Goal: Task Accomplishment & Management: Use online tool/utility

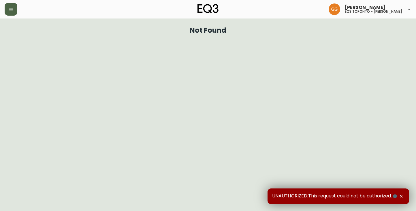
click at [17, 11] on button "button" at bounding box center [11, 9] width 13 height 13
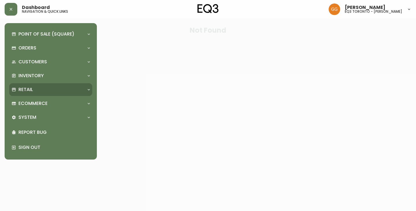
click at [33, 92] on p "Retail" at bounding box center [25, 89] width 14 height 6
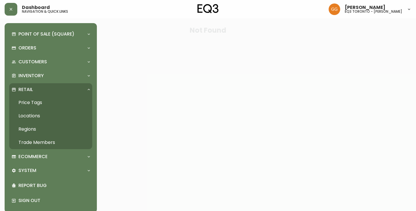
click at [36, 98] on link "Price Tags" at bounding box center [50, 102] width 83 height 13
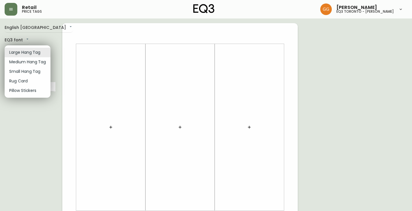
click at [26, 51] on body "Retail price tags [PERSON_NAME] eq3 [GEOGRAPHIC_DATA] - [PERSON_NAME] English C…" at bounding box center [206, 205] width 412 height 411
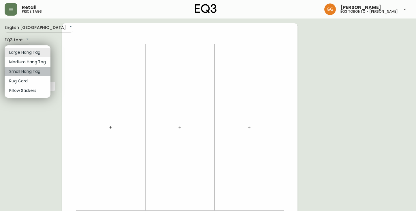
drag, startPoint x: 28, startPoint y: 71, endPoint x: 40, endPoint y: 72, distance: 12.4
click at [28, 72] on li "Small Hang Tag" at bounding box center [28, 72] width 46 height 10
type input "small"
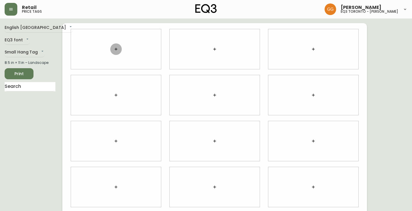
click at [117, 50] on icon "button" at bounding box center [116, 49] width 5 height 5
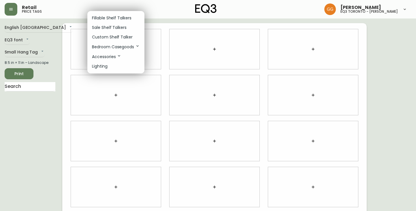
click at [108, 17] on p "Fillable Shelf Talkers" at bounding box center [112, 18] width 40 height 6
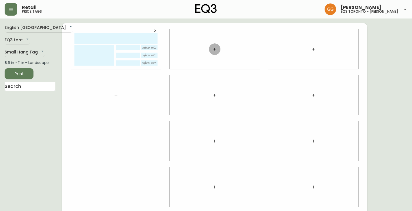
click at [216, 50] on icon "button" at bounding box center [214, 49] width 5 height 5
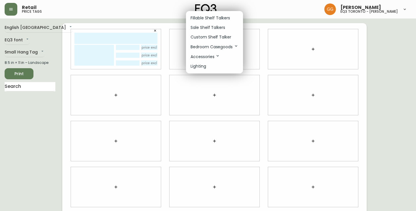
click at [155, 32] on div at bounding box center [208, 105] width 416 height 211
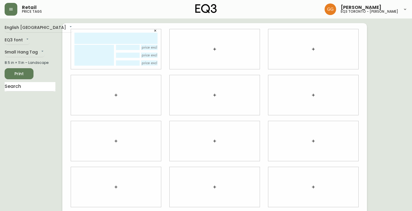
click at [154, 29] on icon "button" at bounding box center [154, 30] width 3 height 3
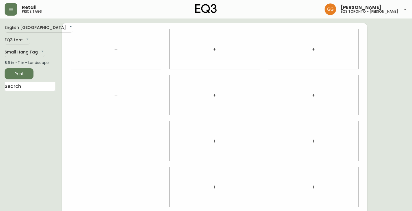
click at [117, 49] on icon "button" at bounding box center [116, 49] width 5 height 5
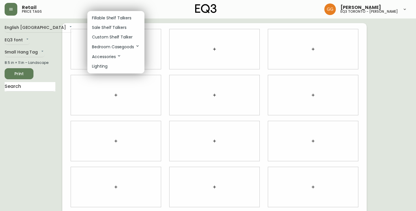
click at [112, 16] on p "Fillable Shelf Talkers" at bounding box center [112, 18] width 40 height 6
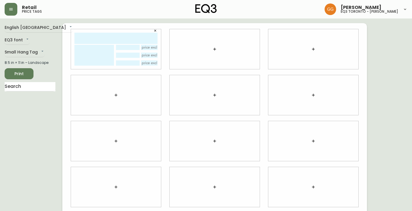
click at [94, 39] on input "text" at bounding box center [115, 38] width 83 height 11
click at [155, 31] on icon "button" at bounding box center [154, 30] width 3 height 3
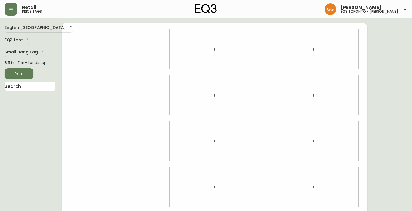
click at [117, 50] on icon "button" at bounding box center [116, 49] width 5 height 5
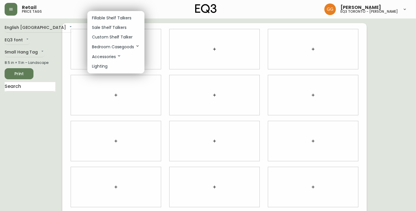
click at [101, 16] on p "Fillable Shelf Talkers" at bounding box center [112, 18] width 40 height 6
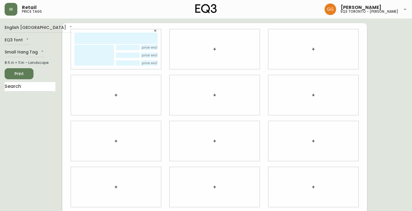
click at [109, 36] on input "text" at bounding box center [115, 38] width 83 height 11
click at [230, 10] on div "Retail price tags [PERSON_NAME] eq3 toronto - [PERSON_NAME]" at bounding box center [206, 9] width 403 height 18
click at [124, 39] on input "text" at bounding box center [115, 38] width 83 height 11
click at [91, 54] on textarea at bounding box center [94, 55] width 40 height 21
type textarea "FEATHER/FIBRE STANDARD"
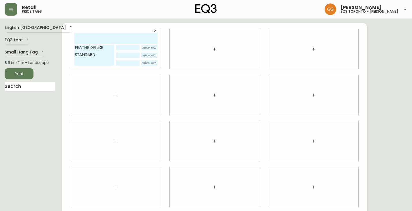
click at [199, 53] on div at bounding box center [215, 49] width 90 height 40
drag, startPoint x: 208, startPoint y: 45, endPoint x: 219, endPoint y: 50, distance: 11.6
click at [210, 46] on div at bounding box center [215, 49] width 90 height 40
click at [219, 50] on button "button" at bounding box center [215, 49] width 12 height 12
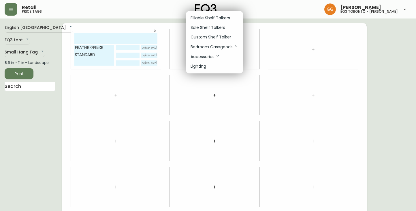
click at [214, 16] on p "Fillable Shelf Talkers" at bounding box center [211, 18] width 40 height 6
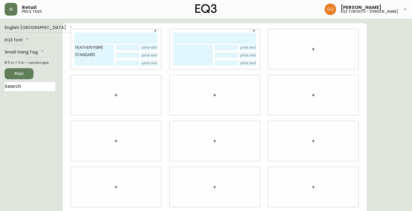
drag, startPoint x: 306, startPoint y: 49, endPoint x: 311, endPoint y: 49, distance: 4.9
click at [230, 49] on div at bounding box center [313, 49] width 90 height 40
click at [230, 49] on icon "button" at bounding box center [313, 49] width 5 height 5
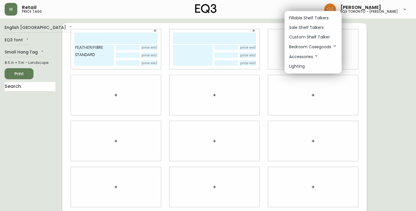
click at [230, 16] on p "Fillable Shelf Talkers" at bounding box center [309, 18] width 40 height 6
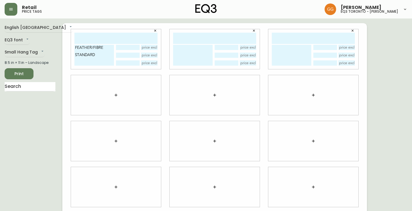
click at [116, 100] on button "button" at bounding box center [116, 95] width 12 height 12
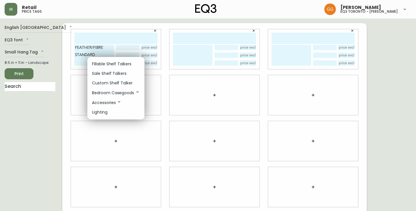
click at [115, 66] on p "Fillable Shelf Talkers" at bounding box center [112, 64] width 40 height 6
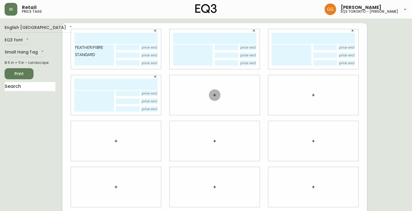
click at [209, 96] on button "button" at bounding box center [215, 95] width 12 height 12
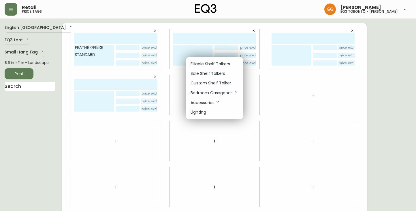
click at [213, 63] on p "Fillable Shelf Talkers" at bounding box center [211, 64] width 40 height 6
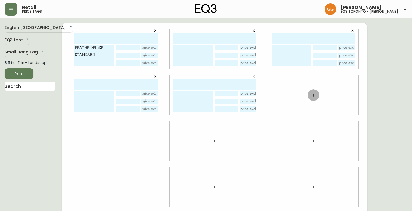
click at [230, 93] on icon "button" at bounding box center [313, 95] width 5 height 5
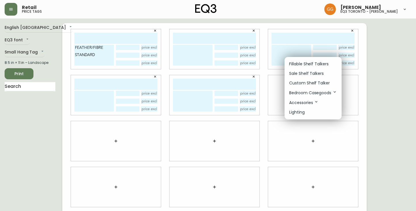
click at [230, 63] on p "Fillable Shelf Talkers" at bounding box center [309, 64] width 40 height 6
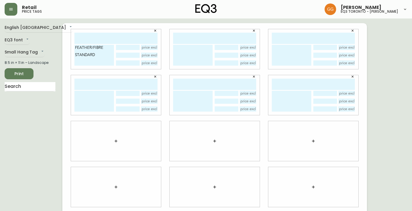
click at [117, 137] on button "button" at bounding box center [116, 141] width 12 height 12
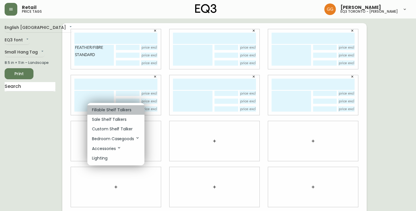
drag, startPoint x: 119, startPoint y: 112, endPoint x: 133, endPoint y: 115, distance: 14.4
click at [119, 113] on p "Fillable Shelf Talkers" at bounding box center [112, 110] width 40 height 6
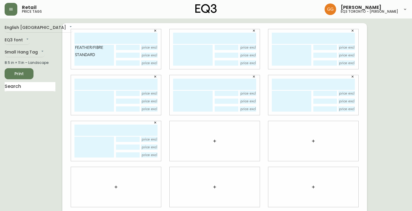
click at [219, 141] on button "button" at bounding box center [215, 141] width 12 height 12
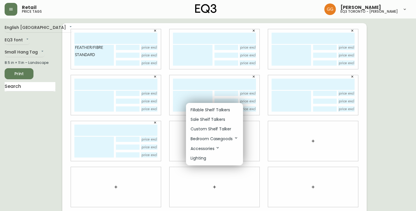
click at [213, 110] on p "Fillable Shelf Talkers" at bounding box center [211, 110] width 40 height 6
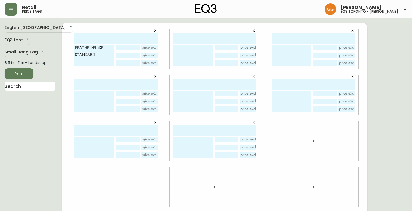
click at [230, 139] on icon "button" at bounding box center [313, 140] width 5 height 5
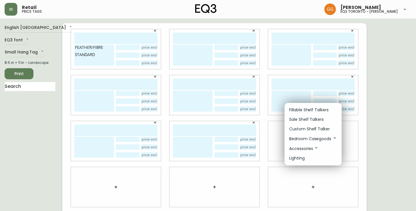
drag, startPoint x: 295, startPoint y: 104, endPoint x: 297, endPoint y: 112, distance: 8.2
click at [230, 104] on ul "Fillable Shelf Talkers Sale Shelf Talkers Custom Shelf Talker Bedroom Casegoods…" at bounding box center [313, 134] width 57 height 62
click at [230, 112] on p "Fillable Shelf Talkers" at bounding box center [309, 110] width 40 height 6
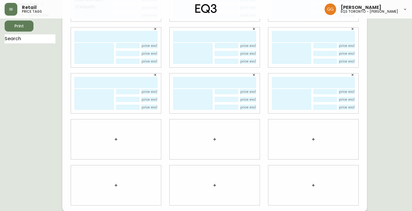
scroll to position [48, 0]
click at [115, 138] on icon "button" at bounding box center [116, 138] width 5 height 5
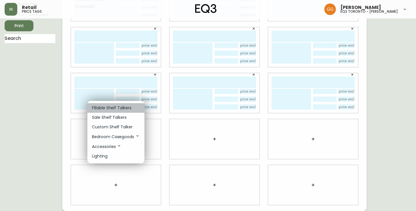
click at [113, 108] on p "Fillable Shelf Talkers" at bounding box center [112, 108] width 40 height 6
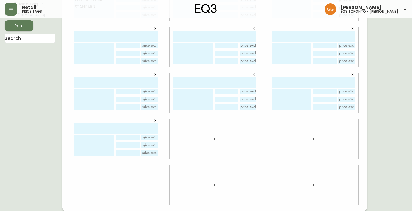
click at [220, 139] on div at bounding box center [215, 139] width 90 height 40
click at [216, 137] on icon "button" at bounding box center [214, 138] width 5 height 5
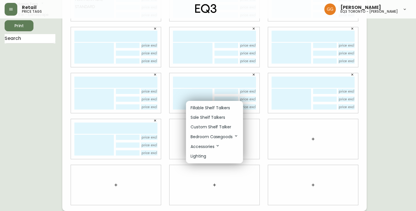
click at [214, 107] on p "Fillable Shelf Talkers" at bounding box center [211, 108] width 40 height 6
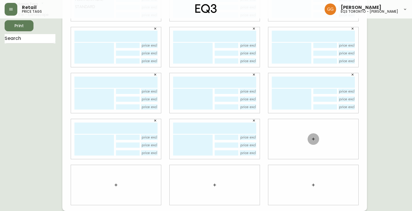
click at [230, 141] on icon "button" at bounding box center [313, 138] width 5 height 5
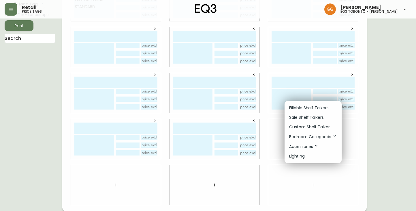
click at [230, 106] on p "Fillable Shelf Talkers" at bounding box center [309, 108] width 40 height 6
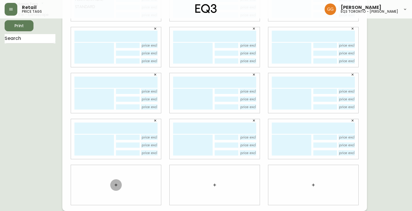
click at [113, 183] on button "button" at bounding box center [116, 185] width 12 height 12
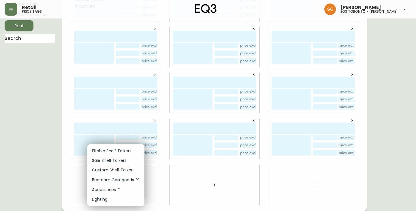
drag, startPoint x: 112, startPoint y: 150, endPoint x: 187, endPoint y: 166, distance: 76.8
click at [112, 151] on p "Fillable Shelf Talkers" at bounding box center [112, 151] width 40 height 6
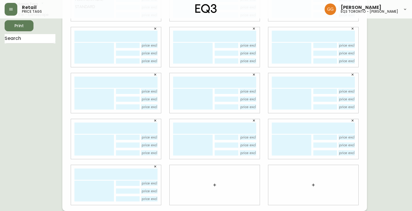
click at [213, 183] on icon "button" at bounding box center [214, 184] width 5 height 5
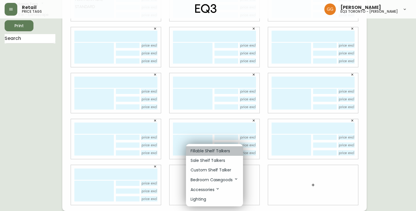
click at [210, 152] on p "Fillable Shelf Talkers" at bounding box center [211, 151] width 40 height 6
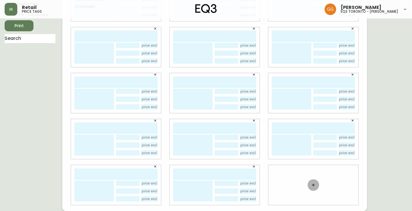
click at [230, 184] on icon "button" at bounding box center [313, 184] width 5 height 5
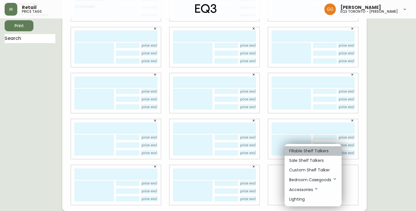
click at [230, 148] on p "Fillable Shelf Talkers" at bounding box center [309, 151] width 40 height 6
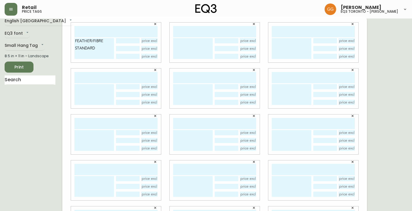
scroll to position [0, 0]
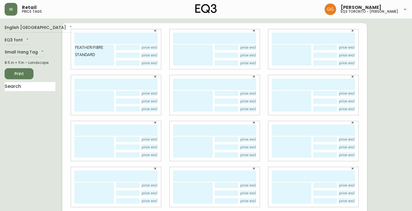
click at [178, 52] on textarea at bounding box center [193, 55] width 40 height 21
type textarea "S"
click at [205, 49] on textarea "FEATHER/FIBRE STANDARD" at bounding box center [193, 55] width 40 height 21
click at [173, 57] on textarea "FEATHER/FIBRE STANDARD" at bounding box center [193, 55] width 40 height 21
type textarea "FEATHER/FIBRE STANDARD"
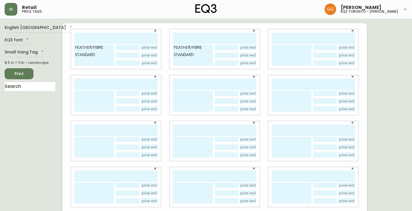
click at [230, 53] on input "text" at bounding box center [226, 55] width 23 height 5
click at [230, 53] on textarea at bounding box center [292, 55] width 40 height 21
type textarea "FEATHER/FIBRE STANDARD"
click at [103, 101] on textarea at bounding box center [94, 101] width 40 height 21
type textarea "FEATHER/FIBRE STANDARD"
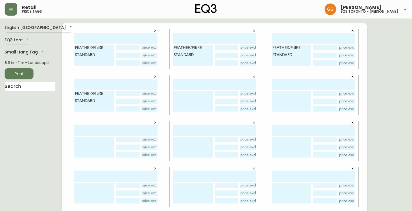
click at [192, 101] on textarea at bounding box center [193, 101] width 40 height 21
type textarea "FEATHER/FIBRE STANDARD"
click at [230, 98] on textarea at bounding box center [292, 101] width 40 height 21
type textarea "F"
type textarea "FEATHER/FIBRE STANDARD"
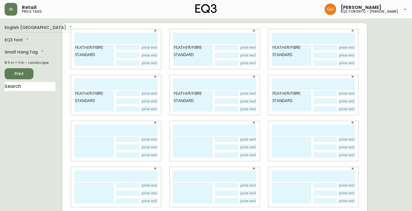
click at [98, 133] on input "text" at bounding box center [115, 129] width 83 height 11
click at [86, 145] on textarea at bounding box center [94, 146] width 40 height 21
type textarea "FEATHER/FIBRE STANDARD"
click at [177, 146] on textarea at bounding box center [193, 146] width 40 height 21
type textarea "FEATHER/FIBRE STANDARD"
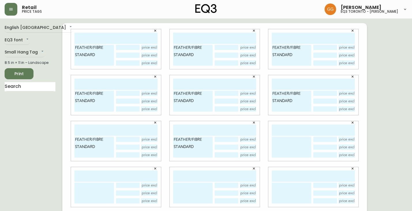
click at [230, 140] on textarea at bounding box center [292, 146] width 40 height 21
type textarea "FEATHER/FIBRE STANDARD"
click at [91, 187] on textarea at bounding box center [94, 192] width 40 height 21
type textarea "FEATHER/FIBRE STANDARD"
click at [192, 187] on textarea at bounding box center [193, 192] width 40 height 21
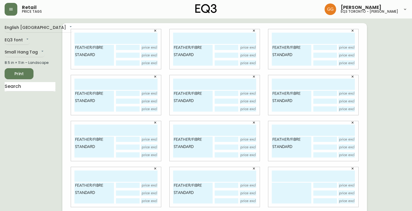
type textarea "FEATHER/FIBRE STANDARD"
click at [230, 192] on textarea at bounding box center [292, 192] width 40 height 21
type textarea "FEATHER/FIBRE STANDARD"
click at [230, 178] on input "text" at bounding box center [313, 175] width 83 height 11
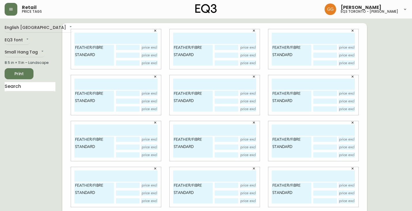
click at [230, 155] on div "English Canada en_CA EQ3 font EQ3 Small Hang Tag small 8.5 in × 11 in – Landsca…" at bounding box center [206, 140] width 403 height 235
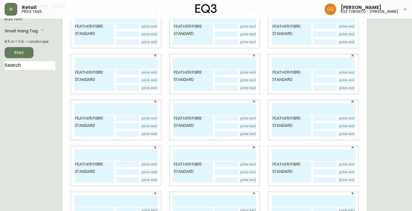
scroll to position [48, 0]
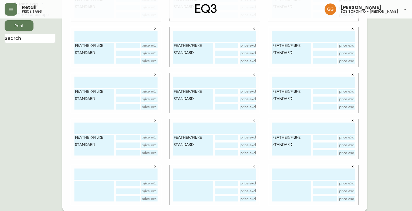
click at [96, 191] on textarea at bounding box center [94, 190] width 40 height 21
type textarea "FEATHER/FIBRE STANDARD"
click at [180, 183] on textarea at bounding box center [193, 190] width 40 height 21
type textarea "FEATHER/FIBRE STANDARD"
click at [230, 190] on textarea at bounding box center [292, 190] width 40 height 21
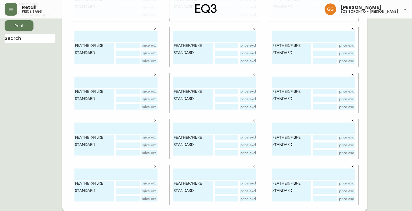
scroll to position [0, 0]
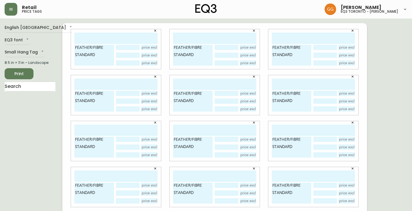
type textarea "FEATHER/FIBRE STANDARD"
click at [117, 40] on input "text" at bounding box center [115, 38] width 83 height 11
click at [84, 63] on textarea "FEATHER/FIBRE STANDARD" at bounding box center [94, 55] width 40 height 21
click at [103, 40] on input "text" at bounding box center [115, 38] width 83 height 11
type input "[PHONE_NUMBER]"
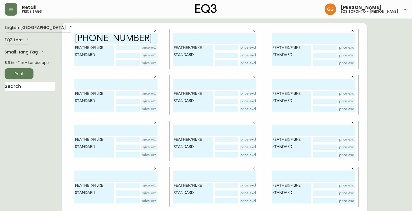
click at [194, 43] on input "text" at bounding box center [214, 38] width 83 height 11
type input "[PHONE_NUMBER]"
drag, startPoint x: 291, startPoint y: 37, endPoint x: 287, endPoint y: 35, distance: 4.0
click at [230, 37] on input "text" at bounding box center [313, 38] width 83 height 11
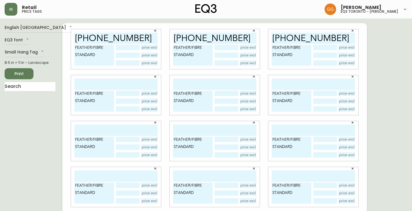
type input "[PHONE_NUMBER]"
click at [122, 76] on div "FEATHER/FIBRE STANDARD" at bounding box center [116, 95] width 90 height 40
click at [119, 83] on input "text" at bounding box center [115, 83] width 83 height 11
type input "[PHONE_NUMBER]"
click at [188, 87] on input "text" at bounding box center [214, 83] width 83 height 11
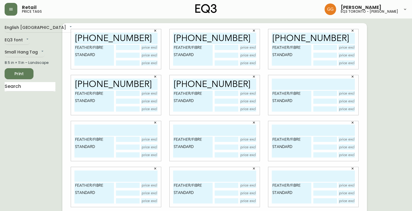
type input "[PHONE_NUMBER]"
click at [230, 85] on input "text" at bounding box center [313, 83] width 83 height 11
type input "[PHONE_NUMBER]"
click at [106, 135] on input "text" at bounding box center [115, 129] width 83 height 11
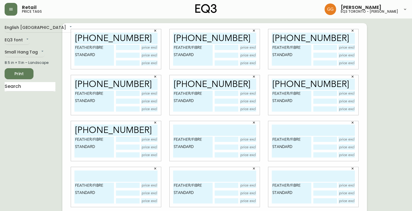
type input "[PHONE_NUMBER]"
click at [197, 134] on input "text" at bounding box center [214, 129] width 83 height 11
click at [212, 129] on input "[PHONE_NUMBER]" at bounding box center [214, 129] width 83 height 11
type input "[PHONE_NUMBER]"
click at [230, 126] on input "text" at bounding box center [313, 129] width 83 height 11
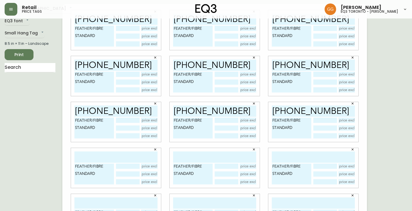
scroll to position [48, 0]
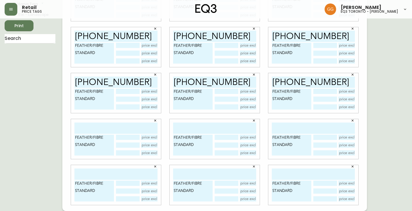
type input "[PHONE_NUMBER]"
click at [102, 124] on input "text" at bounding box center [115, 127] width 83 height 11
type input "[PHONE_NUMBER]"
click at [196, 127] on input "text" at bounding box center [214, 127] width 83 height 11
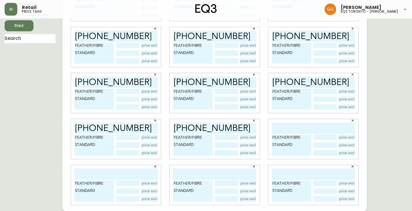
type input "[PHONE_NUMBER]"
click at [230, 127] on input "text" at bounding box center [313, 127] width 83 height 11
type input "[PHONE_NUMBER]"
drag, startPoint x: 96, startPoint y: 194, endPoint x: 96, endPoint y: 190, distance: 3.8
click at [96, 191] on textarea "FEATHER/FIBRE STANDARD" at bounding box center [94, 190] width 40 height 21
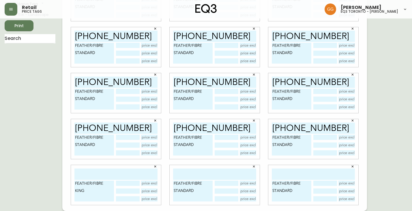
type textarea "FEATHER/FIBRE KING"
click at [97, 177] on input "text" at bounding box center [115, 173] width 83 height 11
type input "[PHONE_NUMBER]"
click at [207, 189] on textarea "FEATHER/FIBRE STANDARD" at bounding box center [193, 190] width 40 height 21
type textarea "FEATHER/FIBRE KING"
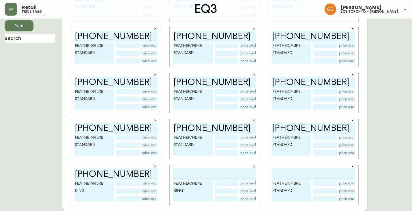
click at [204, 171] on input "text" at bounding box center [214, 173] width 83 height 11
type input "[PHONE_NUMBER]"
click at [230, 173] on input "text" at bounding box center [313, 173] width 83 height 11
drag, startPoint x: 305, startPoint y: 184, endPoint x: 269, endPoint y: 176, distance: 36.2
click at [230, 178] on div "FEATHER/FIBRE STANDARD" at bounding box center [313, 185] width 99 height 46
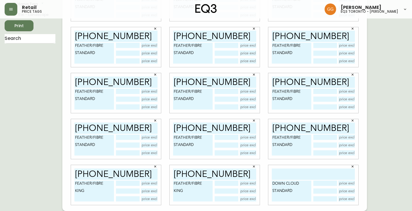
type textarea "DOWN CLOUD STANDARD"
click at [230, 170] on input "text" at bounding box center [313, 173] width 83 height 11
type input "[PHONE_NUMBER]"
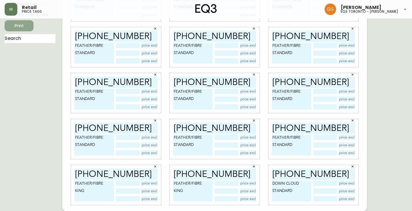
click at [29, 27] on button "Print" at bounding box center [19, 25] width 29 height 11
click at [230, 166] on icon "button" at bounding box center [254, 166] width 2 height 2
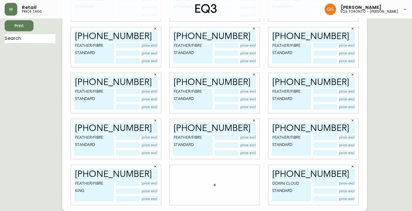
click at [160, 169] on div "[PHONE_NUMBER] FEATHER/FIBRE KING" at bounding box center [116, 185] width 90 height 40
click at [155, 166] on icon "button" at bounding box center [154, 165] width 3 height 3
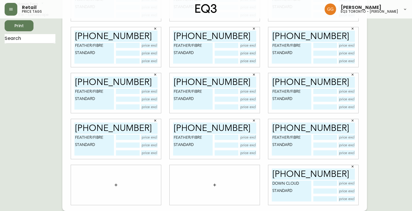
click at [230, 165] on icon "button" at bounding box center [352, 165] width 3 height 3
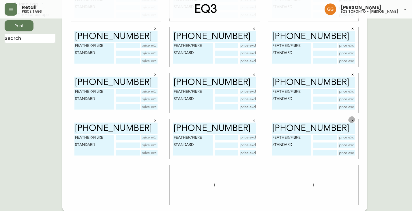
click at [230, 120] on icon "button" at bounding box center [352, 120] width 3 height 3
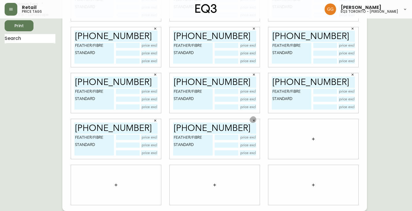
drag, startPoint x: 257, startPoint y: 121, endPoint x: 248, endPoint y: 119, distance: 9.5
click at [230, 120] on button "button" at bounding box center [254, 120] width 9 height 9
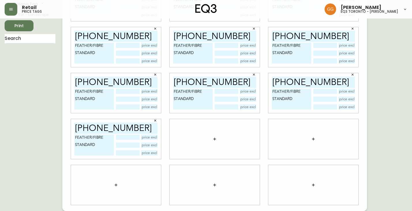
click at [155, 119] on icon "button" at bounding box center [154, 120] width 3 height 3
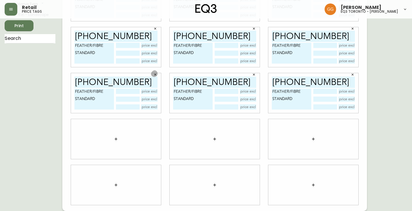
click at [155, 73] on icon "button" at bounding box center [154, 74] width 3 height 3
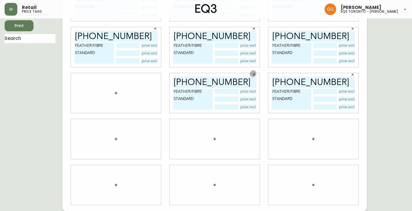
click at [230, 73] on icon "button" at bounding box center [253, 74] width 3 height 3
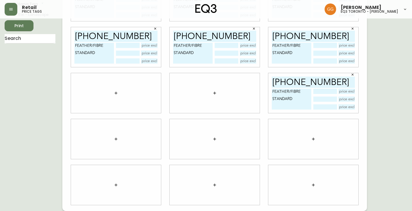
click at [230, 74] on icon "button" at bounding box center [352, 74] width 3 height 3
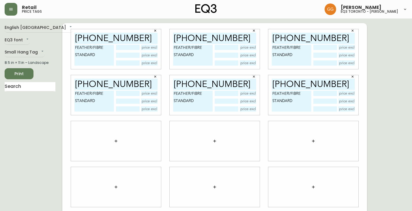
click at [155, 76] on icon "button" at bounding box center [154, 76] width 3 height 3
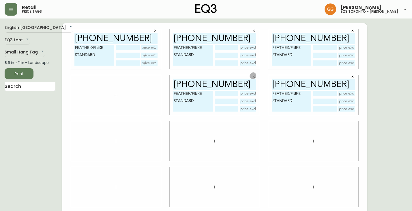
drag, startPoint x: 254, startPoint y: 75, endPoint x: 325, endPoint y: 87, distance: 71.0
click at [230, 75] on icon "button" at bounding box center [253, 76] width 3 height 3
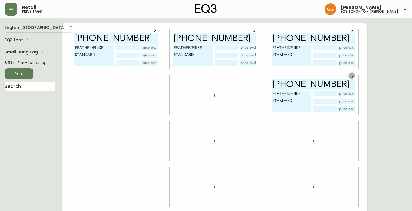
click at [230, 76] on icon "button" at bounding box center [352, 76] width 3 height 3
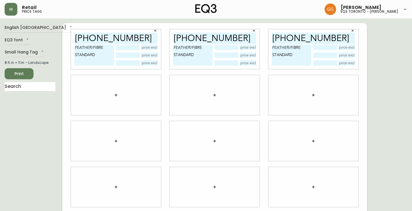
click at [230, 34] on button "button" at bounding box center [352, 30] width 9 height 9
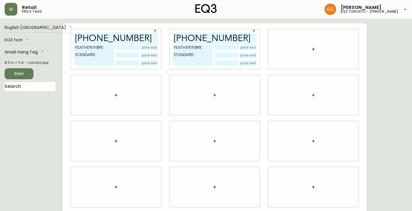
click at [230, 31] on icon "button" at bounding box center [254, 31] width 2 height 2
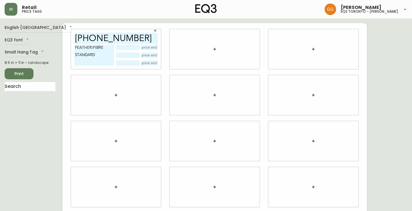
click at [106, 37] on input "[PHONE_NUMBER]" at bounding box center [115, 38] width 83 height 11
type input "[PHONE_NUMBER]"
click at [104, 53] on textarea "FEATHER/FIBRE STANDARD" at bounding box center [94, 55] width 40 height 21
click at [154, 29] on icon "button" at bounding box center [154, 30] width 3 height 3
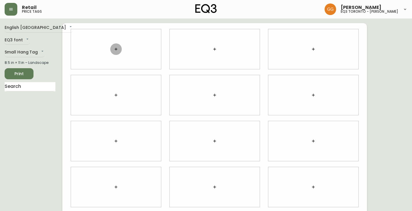
click at [115, 49] on icon "button" at bounding box center [116, 49] width 3 height 3
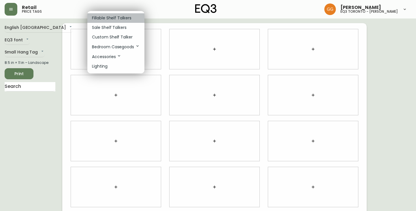
click at [113, 16] on p "Fillable Shelf Talkers" at bounding box center [112, 18] width 40 height 6
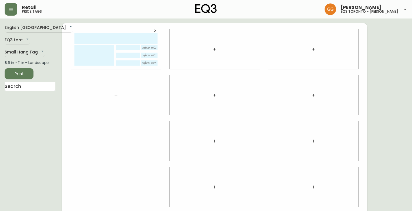
click at [114, 41] on input "text" at bounding box center [115, 38] width 83 height 11
type input "[PHONE_NUMBER]"
click at [110, 52] on textarea at bounding box center [94, 55] width 40 height 21
type textarea "DOWN CLOUD STANDARD"
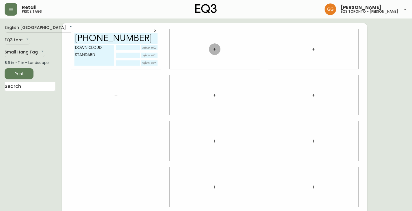
click at [216, 50] on icon "button" at bounding box center [214, 49] width 5 height 5
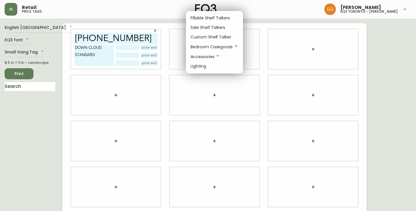
click at [209, 14] on li "Fillable Shelf Talkers" at bounding box center [214, 18] width 57 height 10
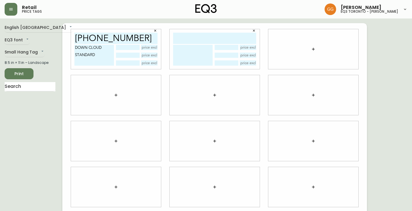
click at [199, 39] on input "text" at bounding box center [214, 38] width 83 height 11
type input "[PHONE_NUMBER]"
click at [190, 50] on textarea at bounding box center [193, 55] width 40 height 21
type textarea "DOWN CLOUD STANDARD"
click at [230, 49] on icon "button" at bounding box center [313, 49] width 5 height 5
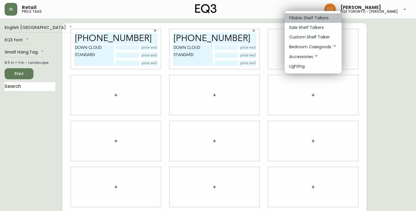
click at [230, 17] on p "Fillable Shelf Talkers" at bounding box center [309, 18] width 40 height 6
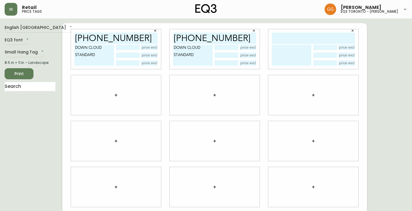
click at [230, 38] on input "text" at bounding box center [313, 38] width 83 height 11
type input "[PHONE_NUMBER]"
click at [230, 50] on textarea at bounding box center [292, 55] width 40 height 21
type textarea "DOWN CLOUD STANDARD"
click at [117, 96] on icon "button" at bounding box center [116, 95] width 5 height 5
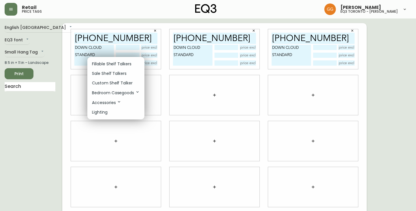
click at [115, 65] on p "Fillable Shelf Talkers" at bounding box center [112, 64] width 40 height 6
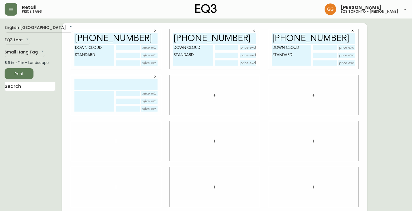
click at [115, 81] on input "text" at bounding box center [115, 83] width 83 height 11
type input "[PHONE_NUMBER]"
click at [84, 98] on textarea at bounding box center [94, 101] width 40 height 21
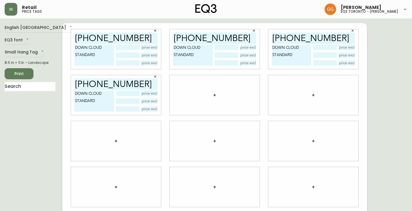
type textarea "DOWN CLOUD STANDARD"
click at [214, 93] on icon "button" at bounding box center [214, 95] width 5 height 5
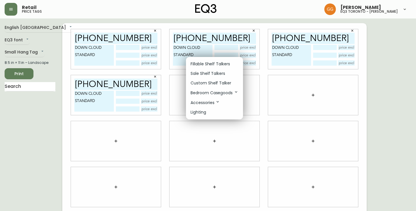
click at [213, 61] on p "Fillable Shelf Talkers" at bounding box center [211, 64] width 40 height 6
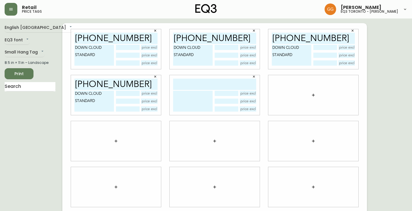
click at [190, 85] on input "text" at bounding box center [214, 83] width 83 height 11
type input "[PHONE_NUMBER]"
click at [189, 97] on textarea at bounding box center [193, 101] width 40 height 21
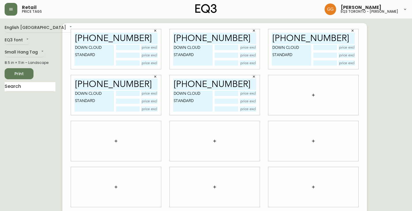
type textarea "DOWN CLOUD STANDARD"
click at [230, 76] on icon "button" at bounding box center [253, 76] width 3 height 3
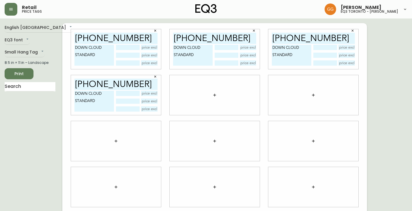
click at [215, 93] on icon "button" at bounding box center [214, 95] width 5 height 5
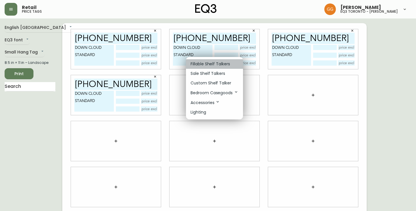
click at [202, 61] on p "Fillable Shelf Talkers" at bounding box center [211, 64] width 40 height 6
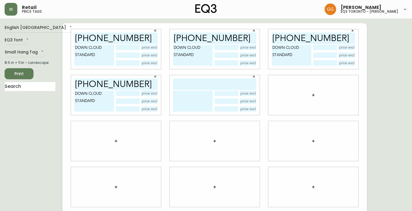
click at [207, 93] on textarea at bounding box center [193, 101] width 40 height 21
click at [190, 83] on input "text" at bounding box center [214, 83] width 83 height 11
type input "[PHONE_NUMBER]"
click at [194, 100] on textarea at bounding box center [193, 101] width 40 height 21
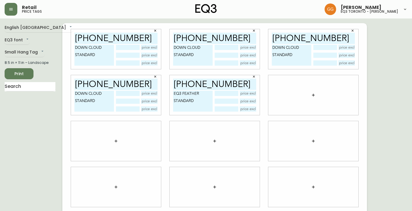
type textarea "EQ3 FEATHER STANDARD"
click at [230, 95] on button "button" at bounding box center [314, 95] width 12 height 12
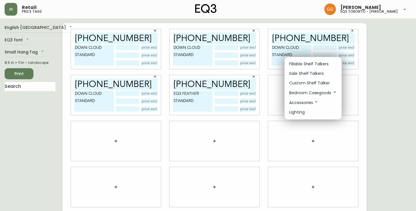
click at [230, 61] on p "Fillable Shelf Talkers" at bounding box center [309, 64] width 40 height 6
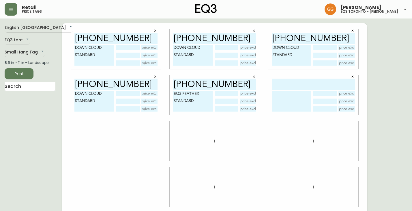
click at [230, 81] on input "text" at bounding box center [313, 83] width 83 height 11
type input "[PHONE_NUMBER]"
click at [230, 97] on textarea at bounding box center [292, 101] width 40 height 21
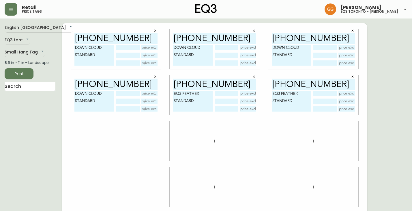
type textarea "EQ3 FEATHER STANDARD"
click at [113, 138] on button "button" at bounding box center [116, 141] width 12 height 12
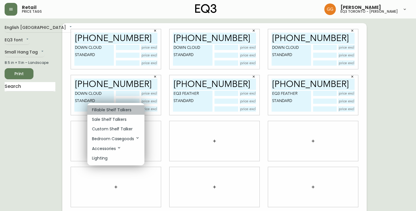
click at [112, 110] on p "Fillable Shelf Talkers" at bounding box center [112, 110] width 40 height 6
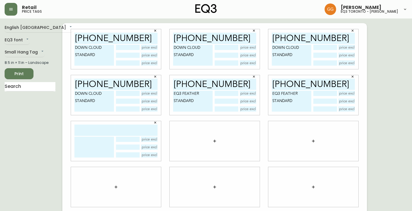
click at [103, 130] on input "text" at bounding box center [115, 129] width 83 height 11
type input "[PHONE_NUMBER]"
click at [95, 152] on textarea at bounding box center [94, 146] width 40 height 21
type textarea "EQ3 FEATHER STANDARD"
click at [213, 143] on icon "button" at bounding box center [214, 140] width 5 height 5
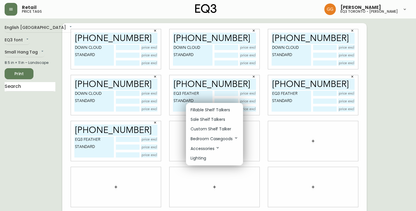
click at [212, 110] on p "Fillable Shelf Talkers" at bounding box center [211, 110] width 40 height 6
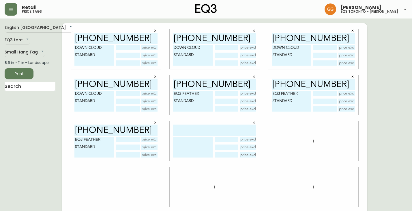
click at [205, 129] on input "text" at bounding box center [214, 129] width 83 height 11
type input "[PHONE_NUMBER]"
click at [201, 139] on textarea at bounding box center [193, 146] width 40 height 21
type textarea "EQ3 FEATHER STANDARD"
click at [230, 141] on div at bounding box center [313, 141] width 90 height 40
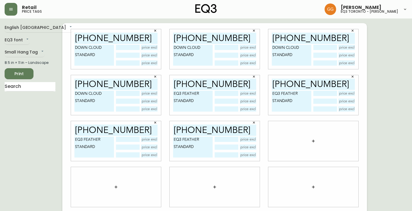
click at [230, 139] on icon "button" at bounding box center [313, 140] width 5 height 5
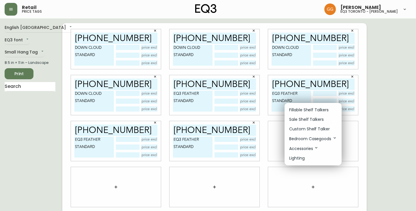
click at [230, 108] on p "Fillable Shelf Talkers" at bounding box center [309, 110] width 40 height 6
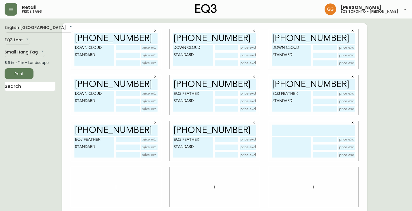
click at [230, 132] on input "text" at bounding box center [313, 129] width 83 height 11
type input "3170-"
drag, startPoint x: 314, startPoint y: 128, endPoint x: 251, endPoint y: 121, distance: 63.8
click at [230, 121] on div "[PHONE_NUMBER] DOWN CLOUD STANDARD [PHONE_NUMBER] DOWN CLOUD STANDARD [PHONE_NU…" at bounding box center [214, 140] width 305 height 235
drag, startPoint x: 29, startPoint y: 74, endPoint x: 42, endPoint y: 67, distance: 15.1
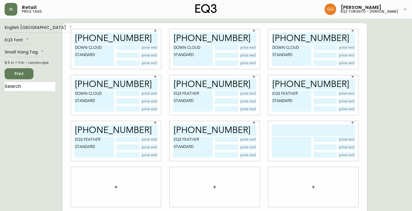
click at [53, 42] on div "EQ3 font EQ3" at bounding box center [30, 40] width 51 height 10
click at [15, 73] on span "Print" at bounding box center [19, 73] width 20 height 7
click at [230, 124] on button "button" at bounding box center [254, 122] width 9 height 9
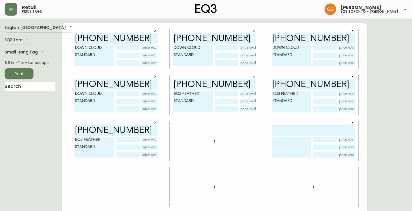
click at [153, 122] on icon "button" at bounding box center [154, 122] width 3 height 3
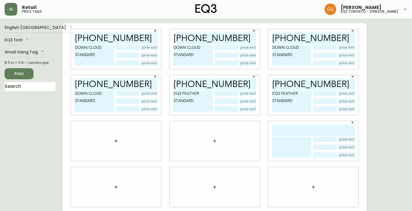
click at [230, 130] on input "text" at bounding box center [313, 129] width 83 height 11
type input "D"
click at [230, 76] on button "button" at bounding box center [352, 76] width 9 height 9
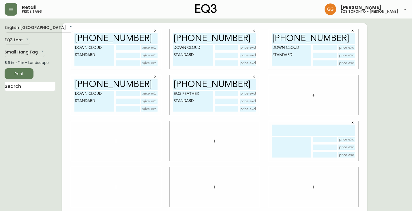
click at [230, 76] on icon "button" at bounding box center [253, 76] width 3 height 3
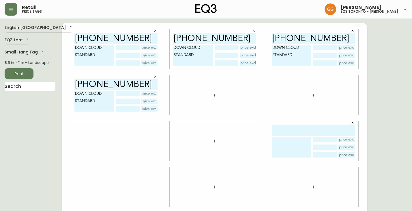
click at [155, 78] on button "button" at bounding box center [155, 76] width 9 height 9
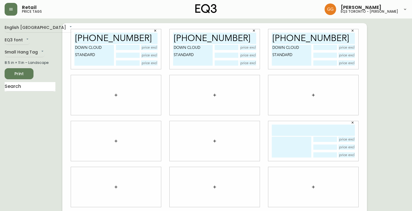
click at [153, 33] on button "button" at bounding box center [155, 30] width 9 height 9
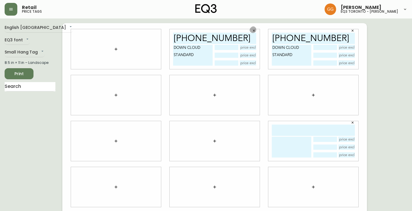
click at [230, 34] on button "button" at bounding box center [254, 30] width 9 height 9
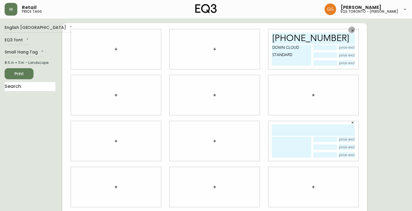
click at [230, 30] on icon "button" at bounding box center [352, 30] width 3 height 3
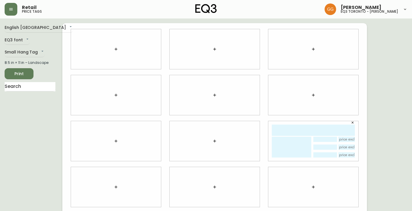
click at [230, 132] on input "text" at bounding box center [313, 129] width 83 height 11
type input "D"
click at [230, 141] on textarea at bounding box center [292, 146] width 40 height 21
type textarea "DUCK DOWN DUVET QUEEN"
click at [230, 128] on input "text" at bounding box center [313, 129] width 83 height 11
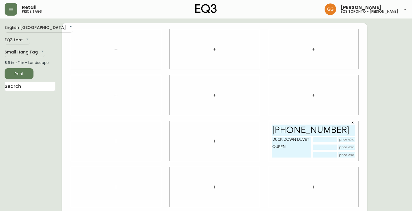
type input "[PHONE_NUMBER]"
click at [113, 185] on button "button" at bounding box center [116, 187] width 12 height 12
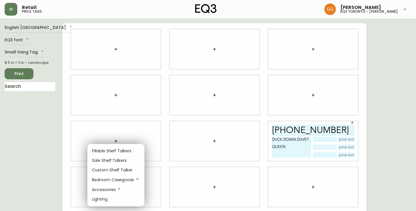
click at [116, 148] on p "Fillable Shelf Talkers" at bounding box center [112, 151] width 40 height 6
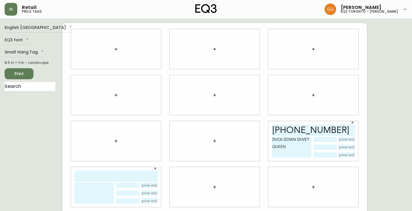
click at [114, 175] on input "text" at bounding box center [115, 175] width 83 height 11
type input "[PHONE_NUMBER]"
click at [94, 187] on textarea at bounding box center [94, 192] width 40 height 21
type textarea "DUCK DOWN DUVET QUEEN"
click at [215, 186] on icon "button" at bounding box center [214, 186] width 5 height 5
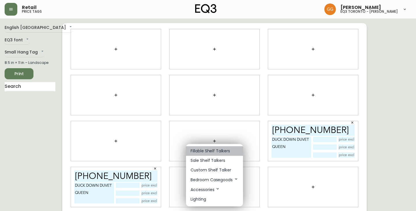
click at [211, 149] on p "Fillable Shelf Talkers" at bounding box center [211, 151] width 40 height 6
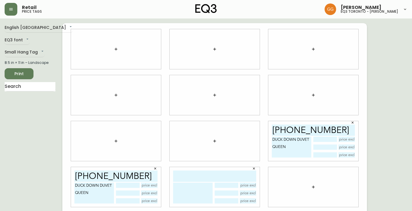
drag, startPoint x: 193, startPoint y: 181, endPoint x: 193, endPoint y: 174, distance: 7.8
click at [193, 182] on div at bounding box center [215, 187] width 90 height 40
click at [193, 174] on input "text" at bounding box center [214, 175] width 83 height 11
type input "[PHONE_NUMBER]"
click at [189, 191] on textarea at bounding box center [193, 192] width 40 height 21
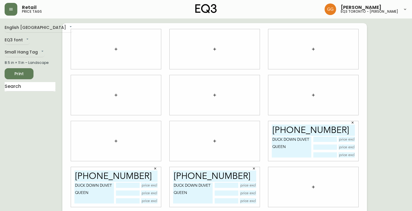
type textarea "DUCK DOWN DUVET QUEEN"
click at [230, 186] on icon "button" at bounding box center [313, 186] width 5 height 5
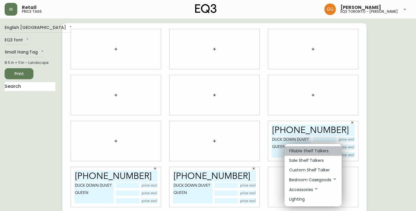
click at [230, 149] on p "Fillable Shelf Talkers" at bounding box center [309, 151] width 40 height 6
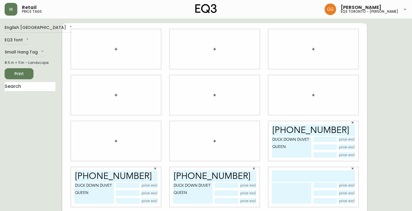
click at [230, 177] on input "text" at bounding box center [313, 175] width 83 height 11
drag, startPoint x: 305, startPoint y: 177, endPoint x: 293, endPoint y: 177, distance: 12.4
click at [230, 177] on input "text" at bounding box center [313, 175] width 83 height 11
drag, startPoint x: 293, startPoint y: 177, endPoint x: 291, endPoint y: 184, distance: 6.9
click at [230, 177] on input "text" at bounding box center [313, 175] width 83 height 11
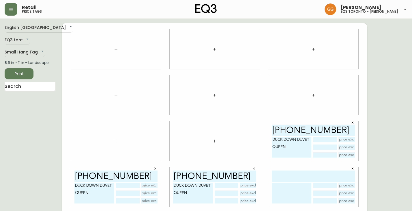
click at [230, 187] on textarea at bounding box center [292, 192] width 40 height 21
click at [230, 171] on input "text" at bounding box center [313, 175] width 83 height 11
type input "3"
type input "[PHONE_NUMBER]"
click at [230, 189] on textarea at bounding box center [292, 192] width 40 height 21
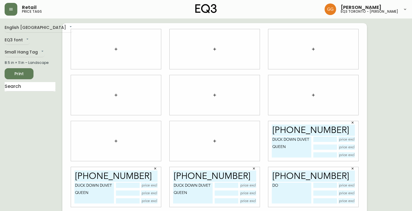
type textarea "D"
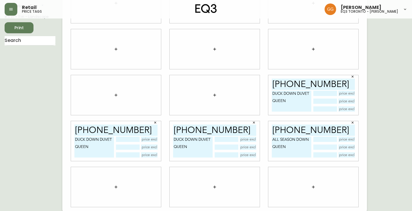
scroll to position [48, 0]
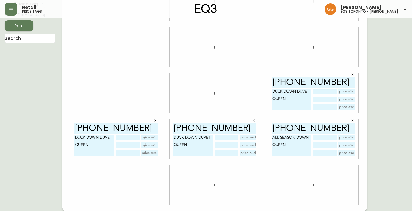
type textarea "ALL SEASON DOWN QUEEN"
click at [116, 183] on icon "button" at bounding box center [116, 184] width 5 height 5
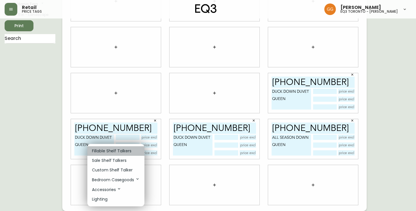
click at [100, 147] on li "Fillable Shelf Talkers" at bounding box center [115, 151] width 57 height 10
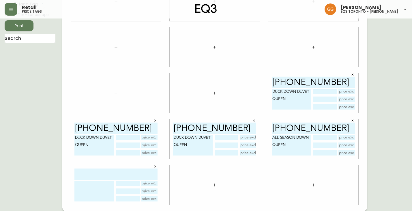
click at [109, 178] on input "text" at bounding box center [115, 173] width 83 height 11
type input "[PHONE_NUMBER]"
click at [89, 184] on textarea at bounding box center [94, 190] width 40 height 21
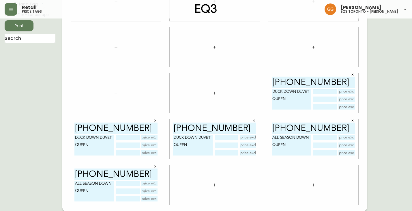
type textarea "ALL SEASON DOWN QUEEN"
click at [215, 182] on button "button" at bounding box center [215, 185] width 12 height 12
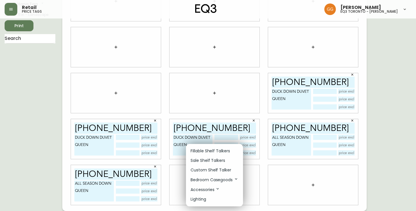
click at [211, 152] on p "Fillable Shelf Talkers" at bounding box center [211, 151] width 40 height 6
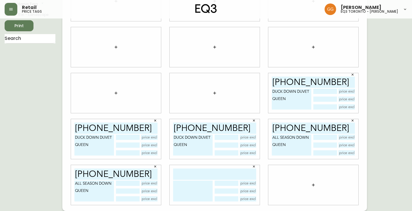
click at [192, 173] on input "text" at bounding box center [214, 173] width 83 height 11
type input "[PHONE_NUMBER]"
click at [184, 191] on textarea at bounding box center [193, 190] width 40 height 21
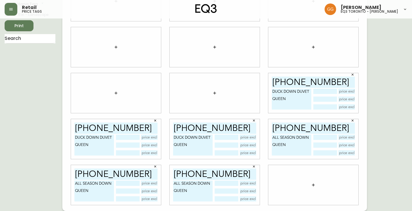
type textarea "ALL SEASON DOWN QUEEN"
click at [230, 186] on icon "button" at bounding box center [313, 184] width 5 height 5
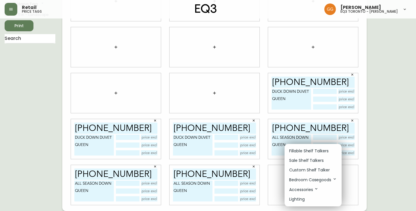
click at [230, 149] on p "Fillable Shelf Talkers" at bounding box center [309, 151] width 40 height 6
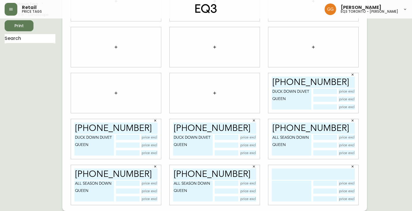
click at [230, 175] on input "text" at bounding box center [313, 173] width 83 height 11
type input "[PHONE_NUMBER]"
click at [230, 191] on textarea at bounding box center [292, 190] width 40 height 21
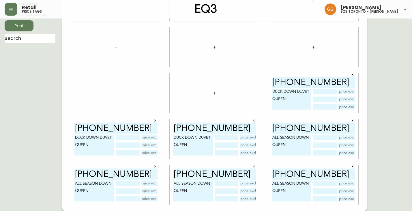
type textarea "ALL SEASON DOWN QUEEN"
click at [25, 22] on button "Print" at bounding box center [19, 25] width 29 height 11
